Goal: Task Accomplishment & Management: Manage account settings

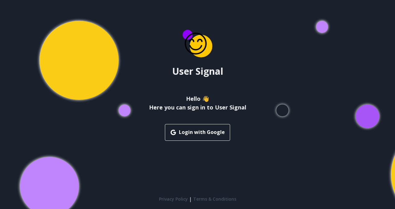
click at [219, 131] on button "Login with Google" at bounding box center [197, 132] width 65 height 17
click at [218, 133] on button "Login with Google" at bounding box center [197, 132] width 65 height 17
click at [208, 134] on button "Login with Google" at bounding box center [197, 132] width 65 height 17
